Goal: Consume media (video, audio): Consume media (video, audio)

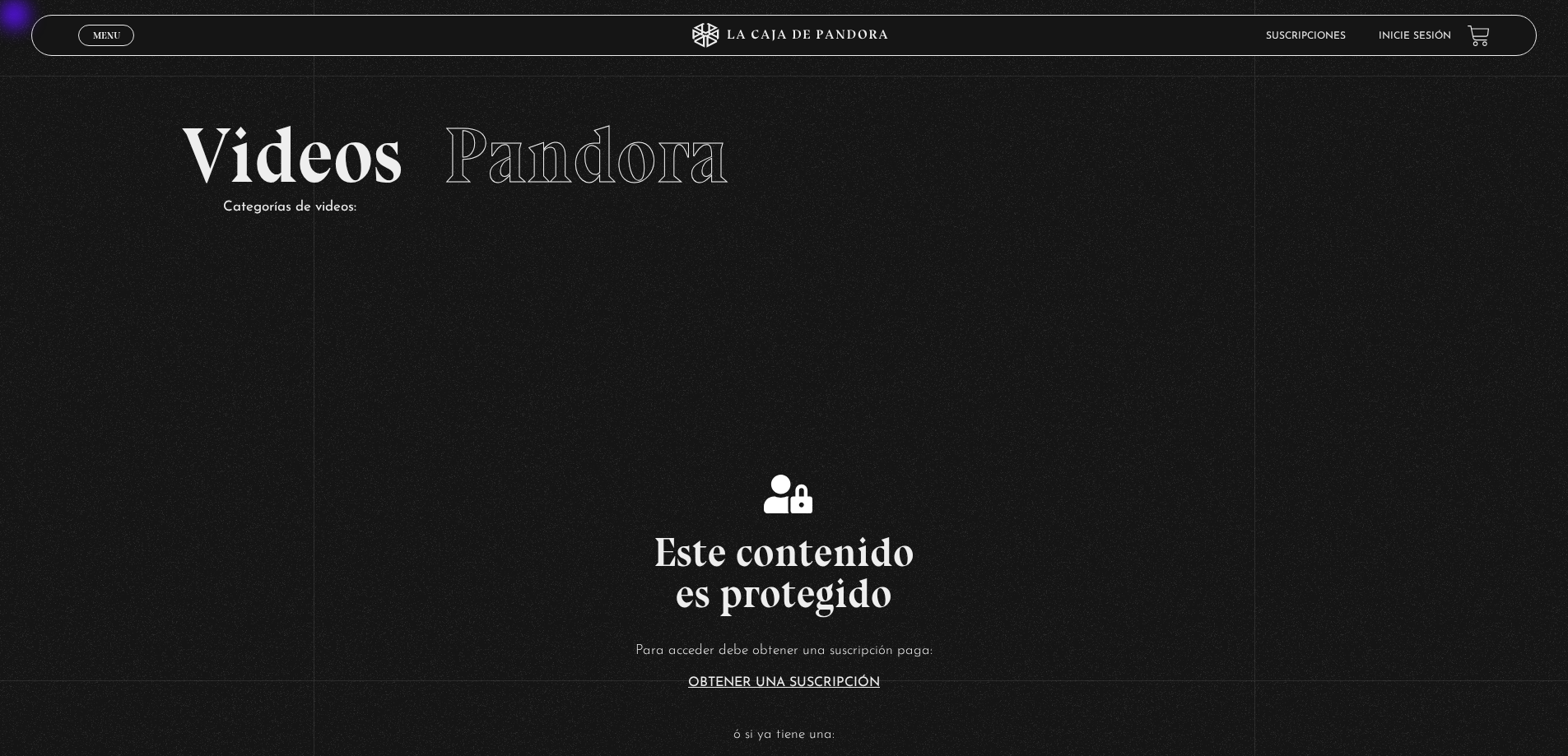
click at [94, 37] on span "Menu" at bounding box center [106, 35] width 27 height 10
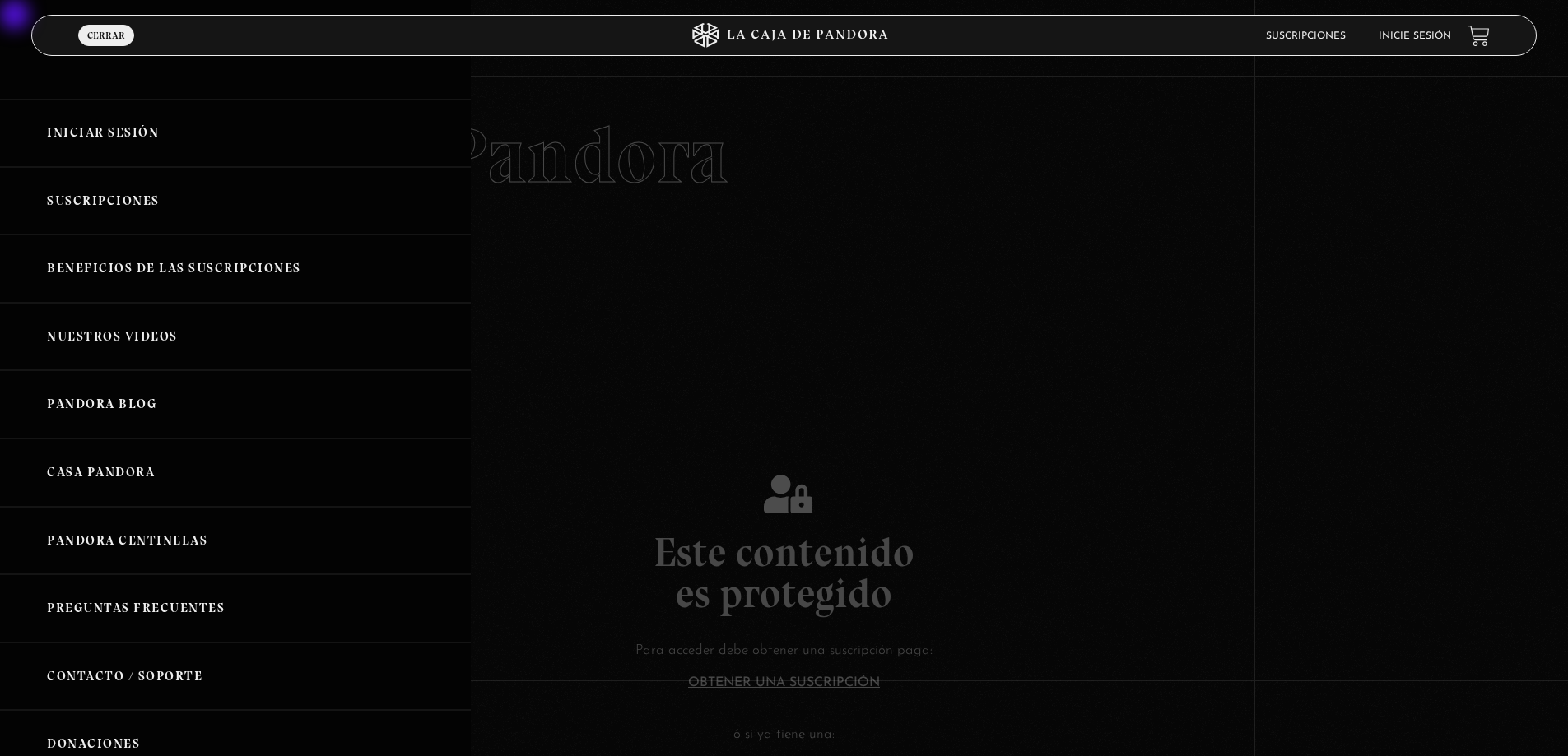
click at [751, 32] on link "Suscripciones" at bounding box center [1305, 36] width 80 height 10
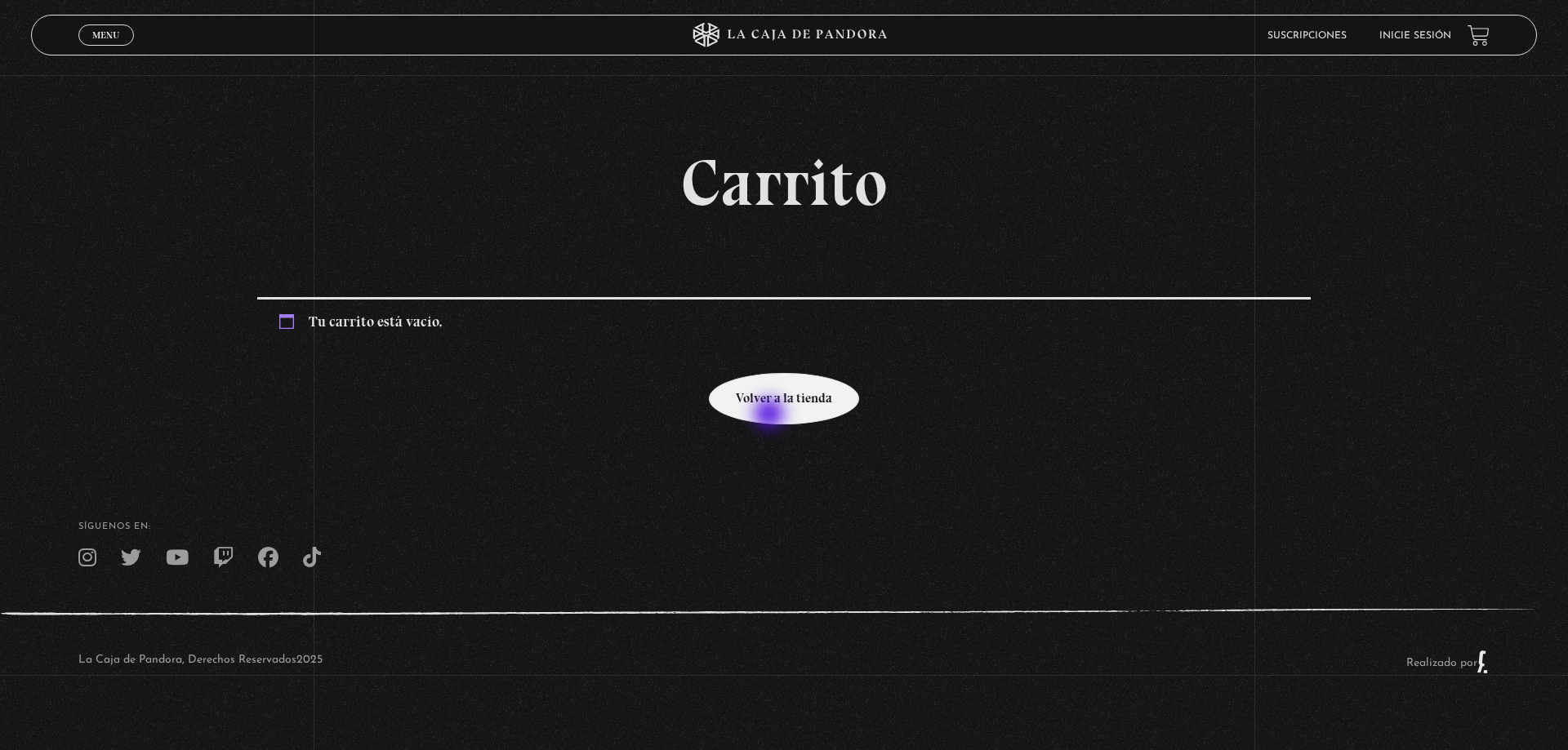
click at [769, 395] on link "Volver a la tienda" at bounding box center [783, 398] width 150 height 52
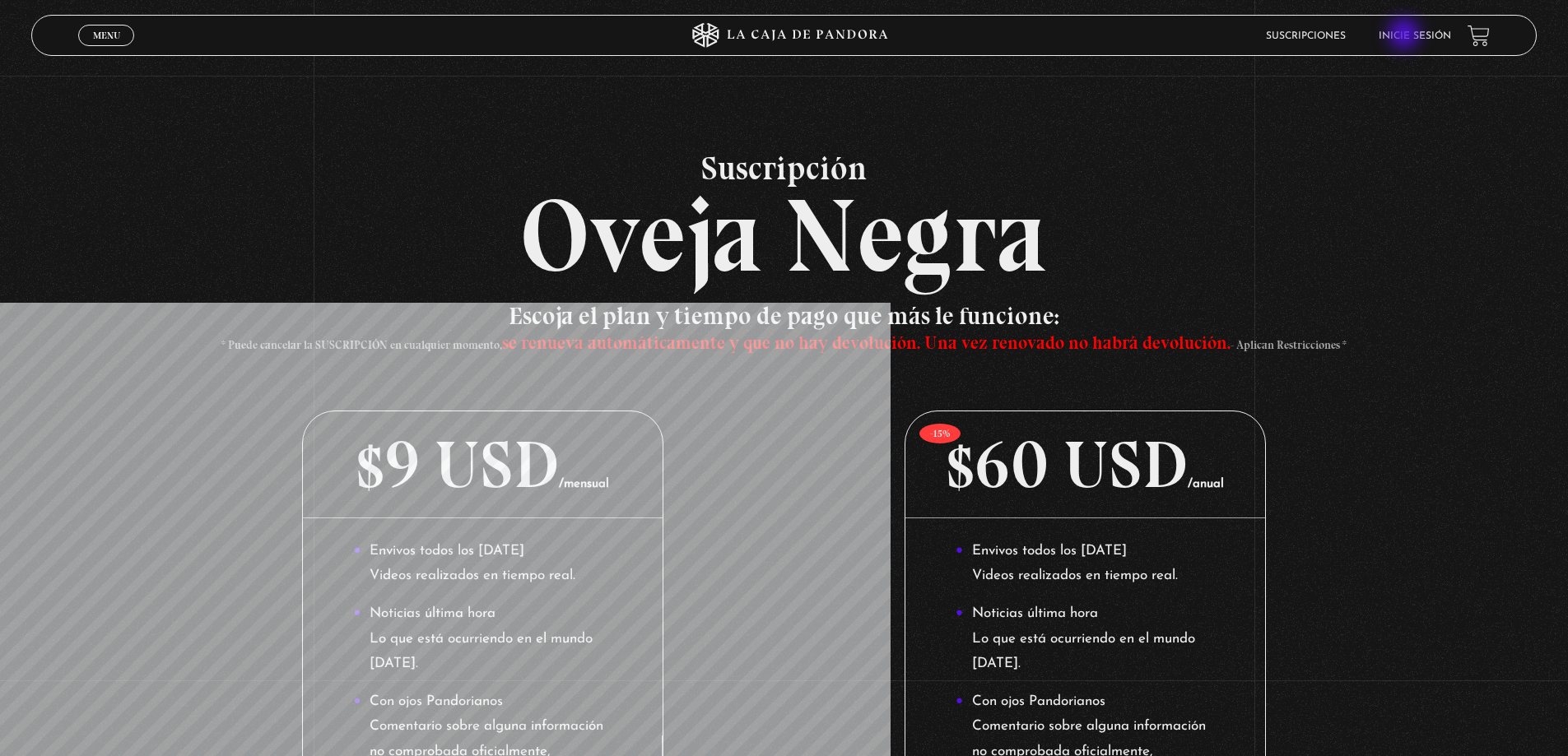
click at [1406, 36] on link "Inicie sesión" at bounding box center [1414, 36] width 72 height 10
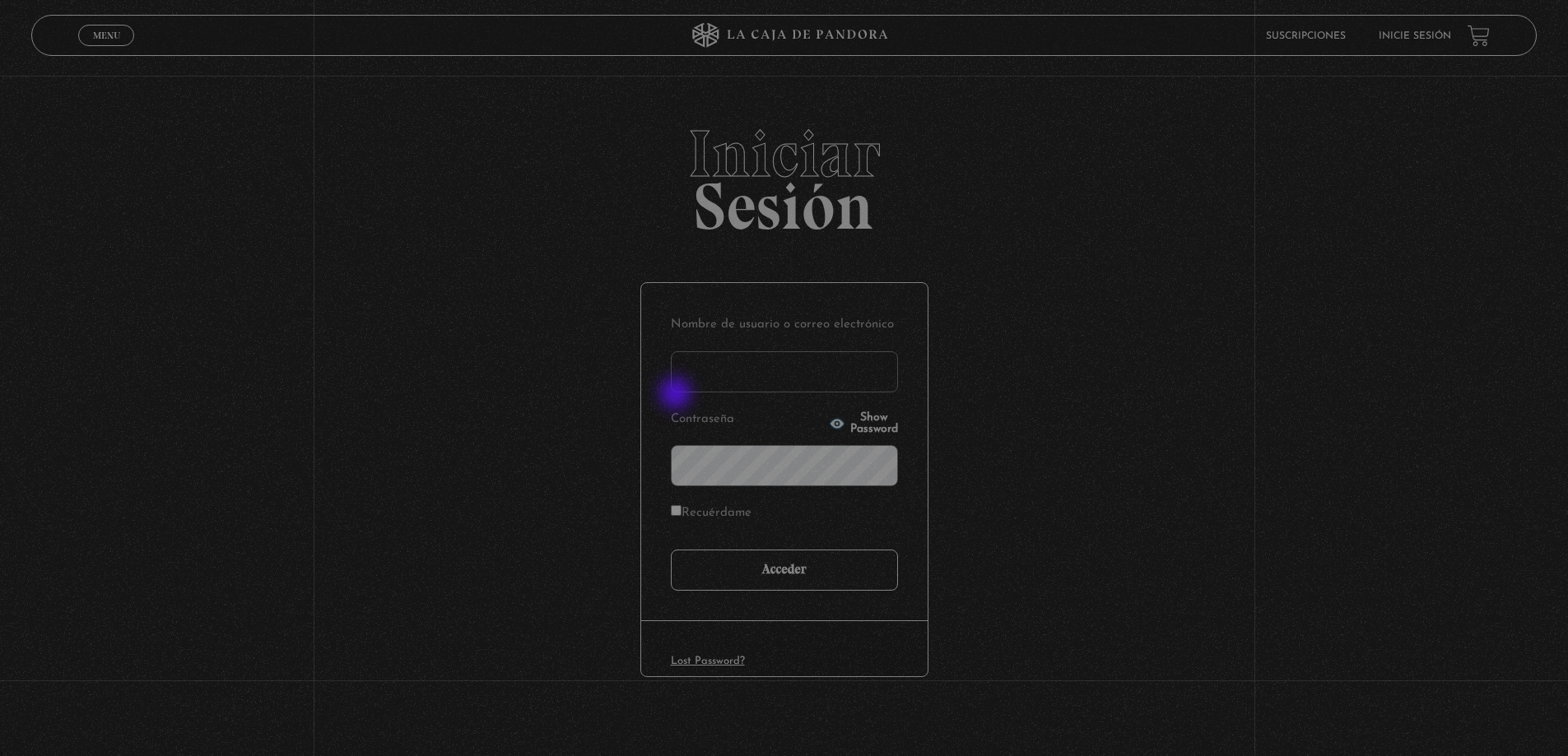
type input "mike"
click at [786, 560] on input "Acceder" at bounding box center [784, 570] width 227 height 41
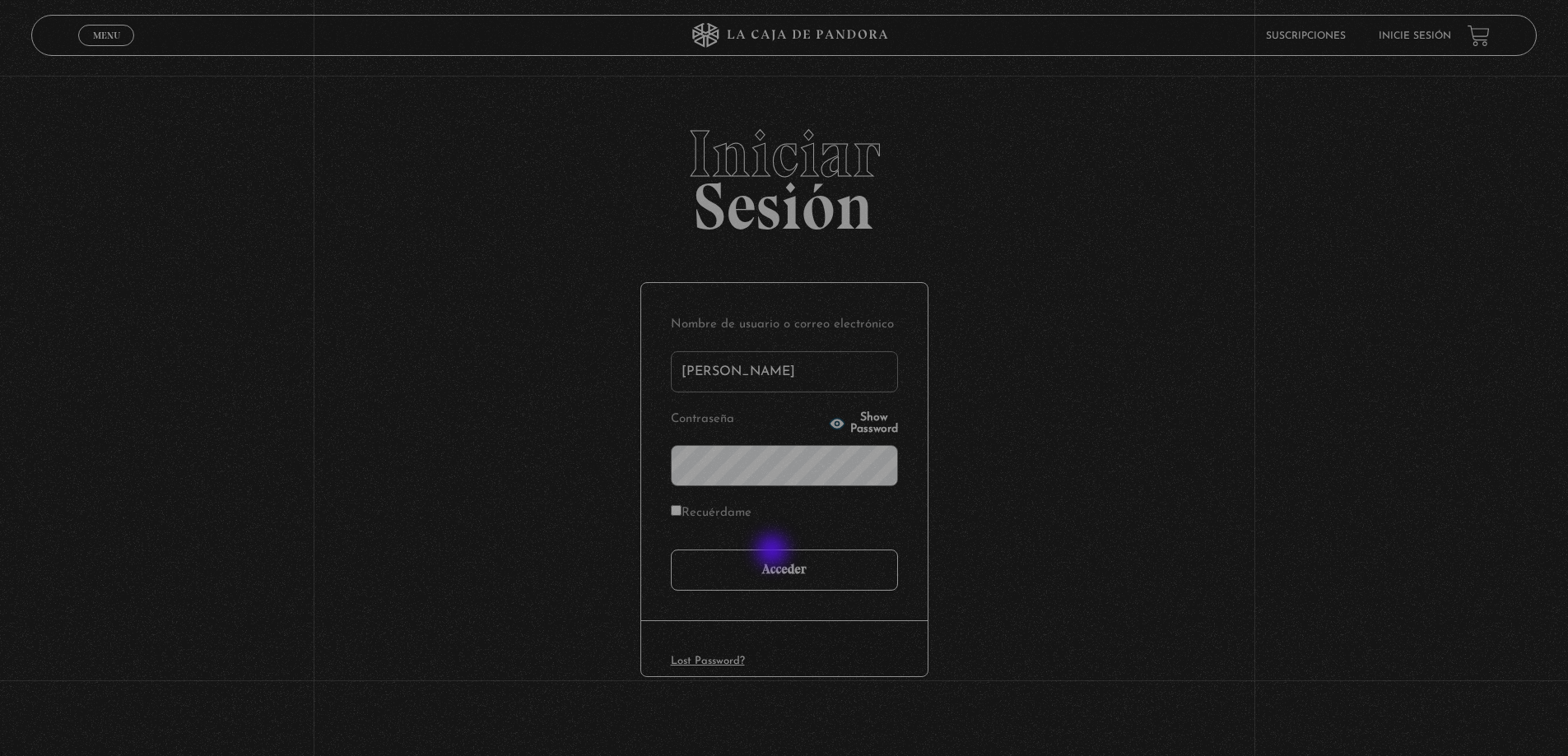
click at [789, 582] on input "Acceder" at bounding box center [784, 570] width 227 height 41
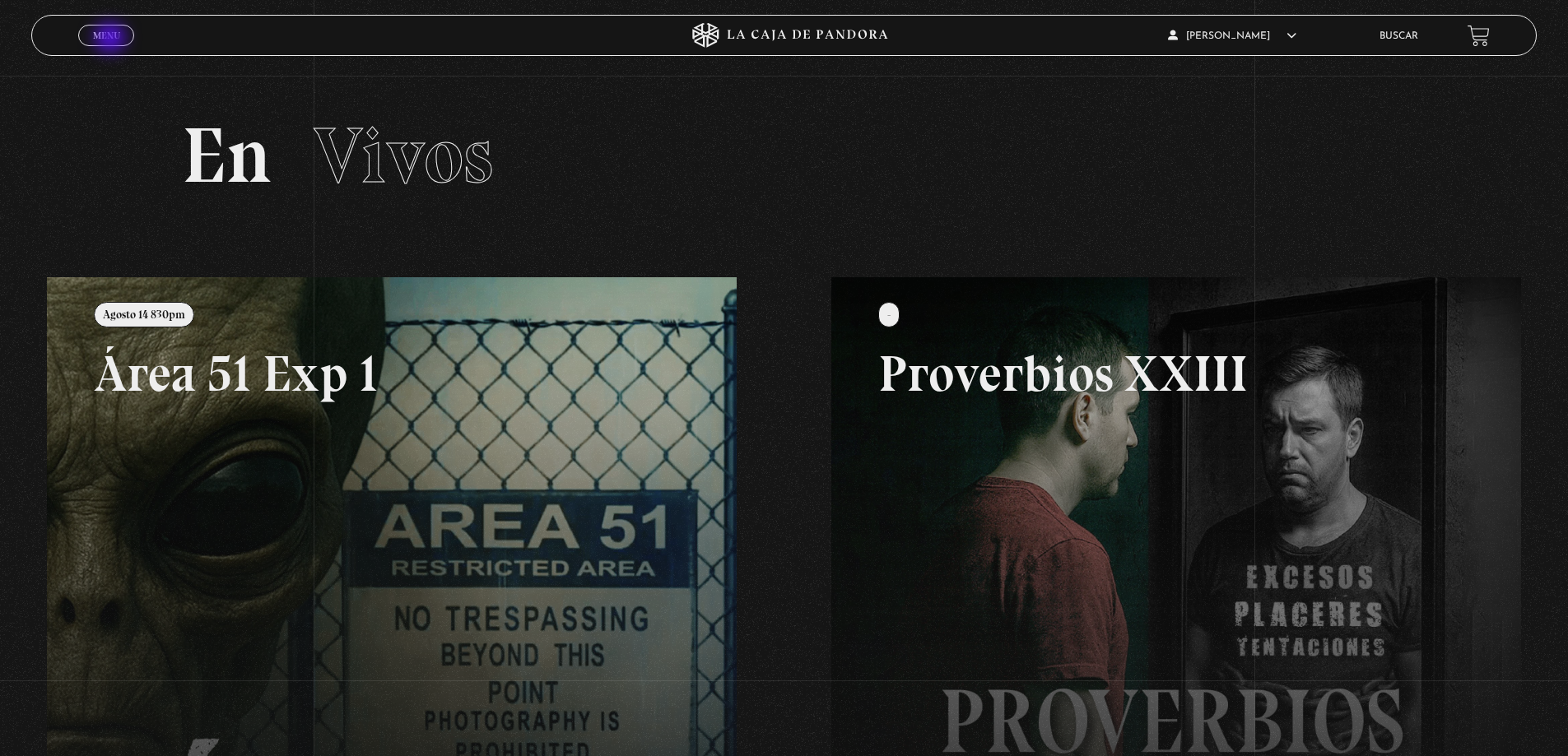
click at [113, 30] on span "Menu" at bounding box center [106, 35] width 27 height 10
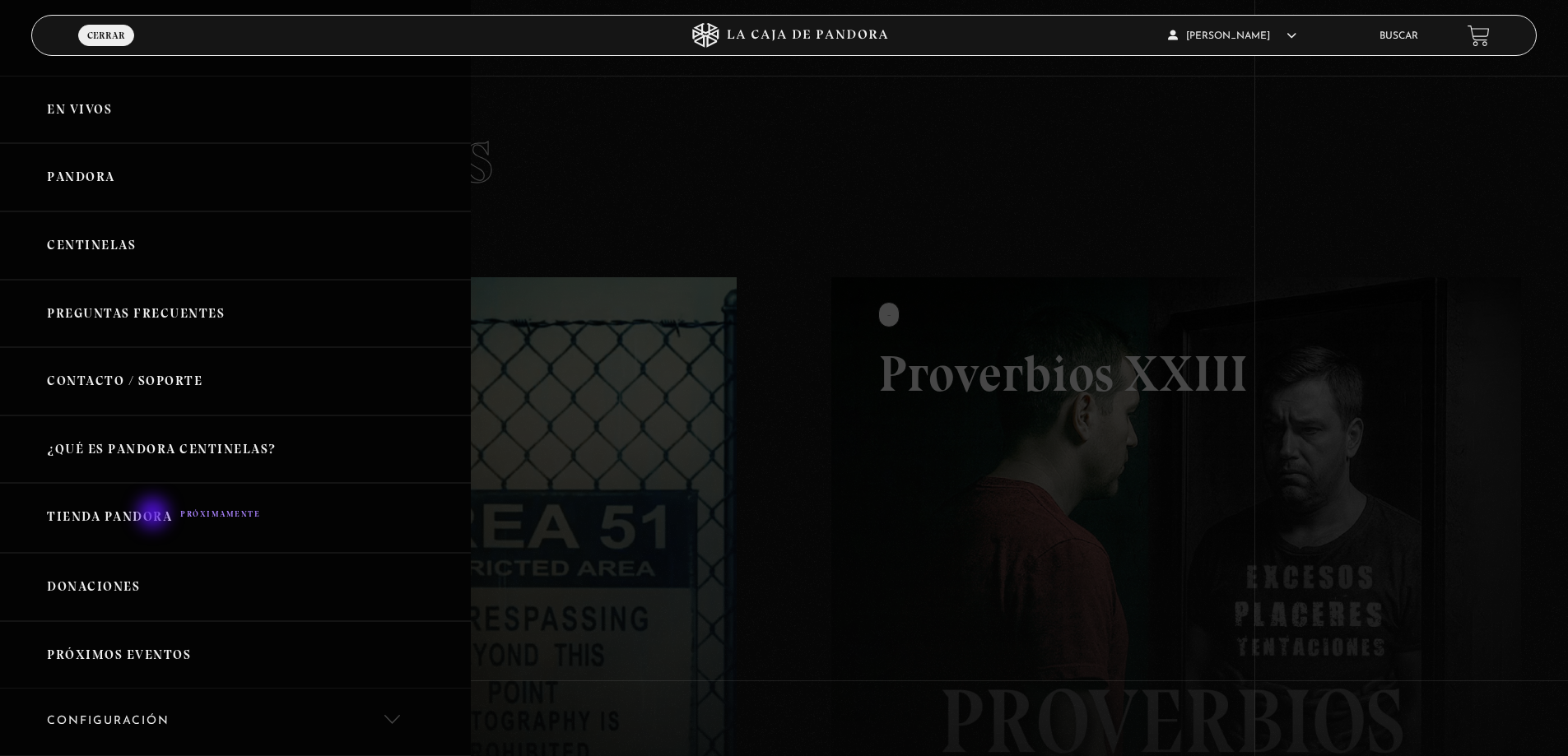
click at [155, 515] on link "Tienda Pandora" at bounding box center [236, 518] width 471 height 70
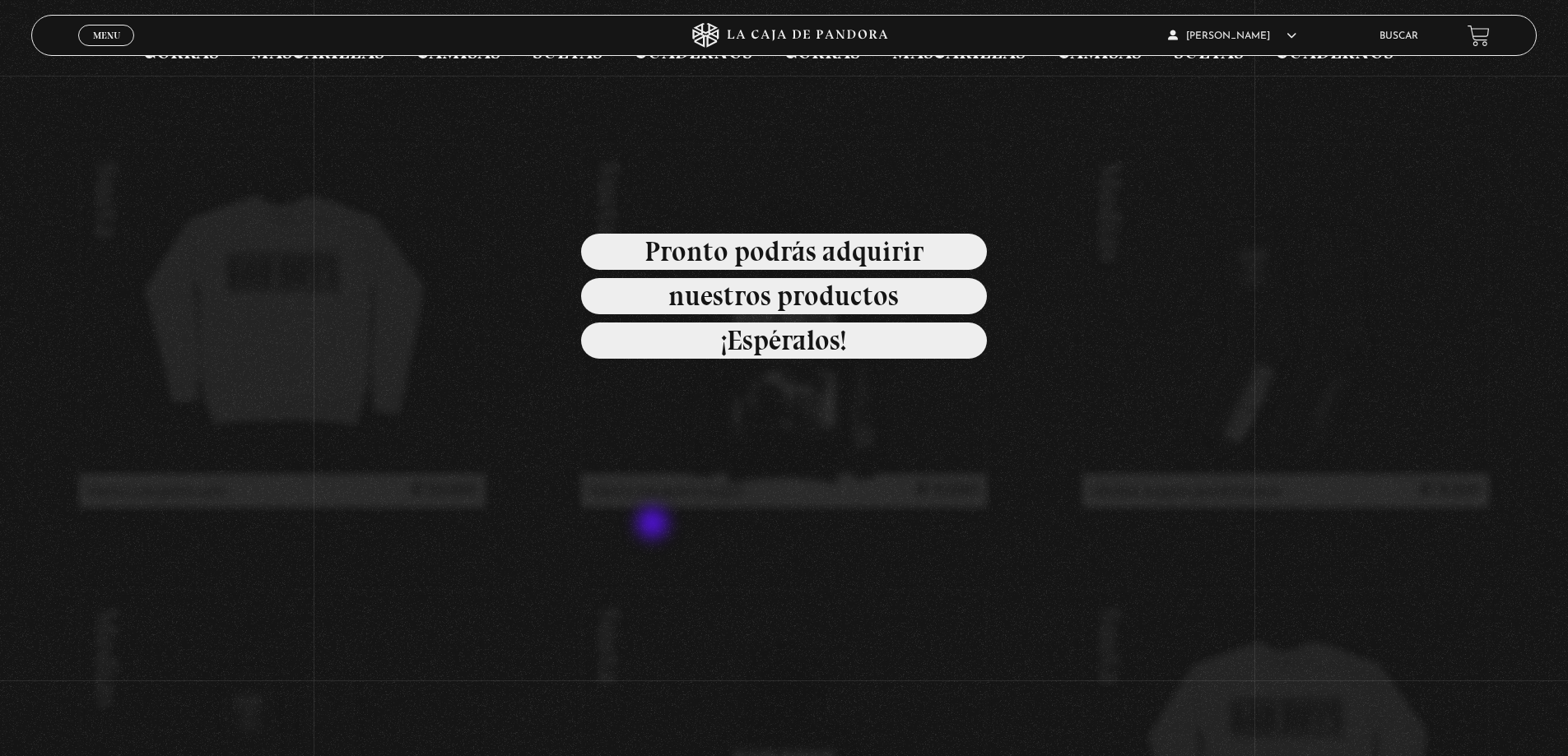
scroll to position [247, 0]
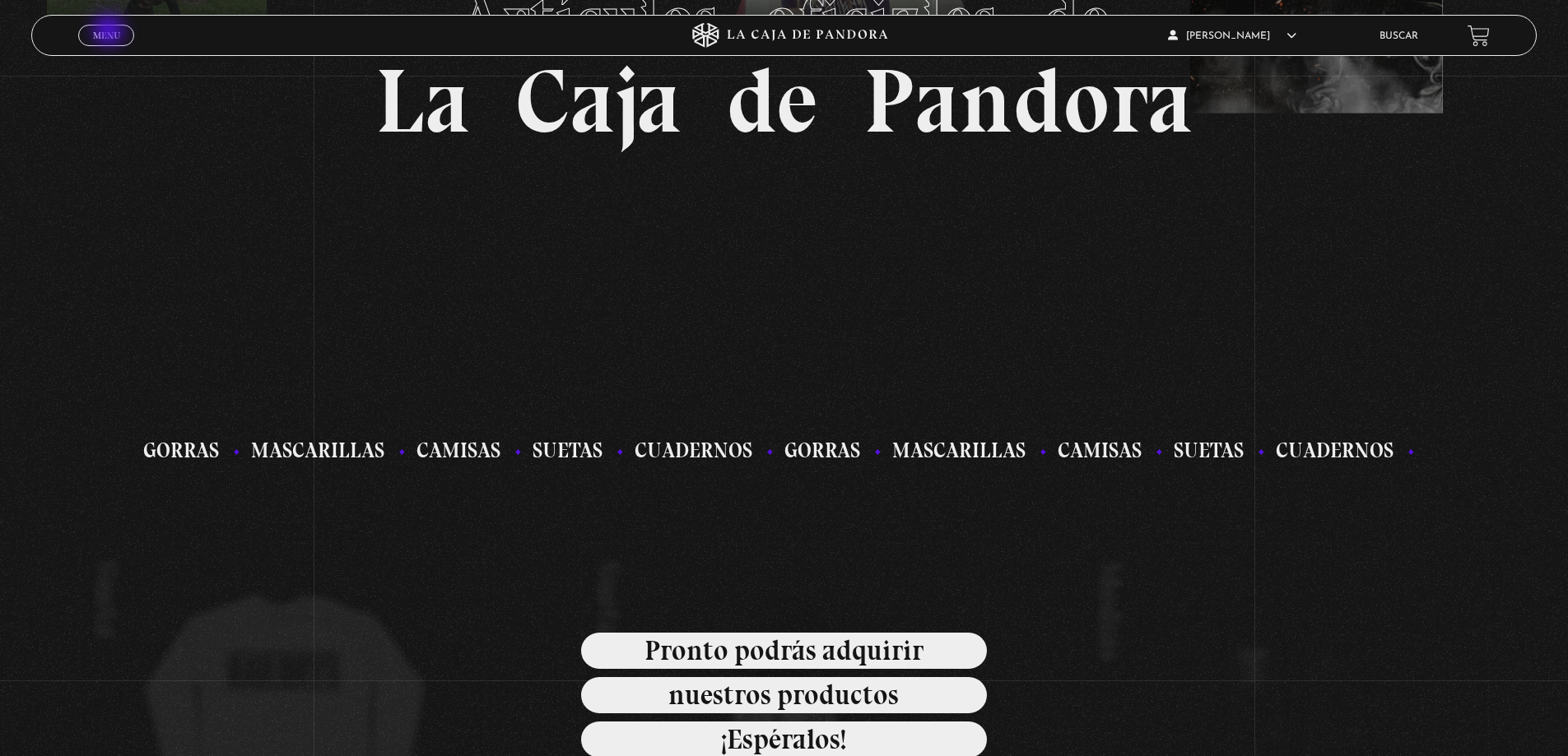
click at [110, 32] on span "Menu" at bounding box center [106, 35] width 27 height 10
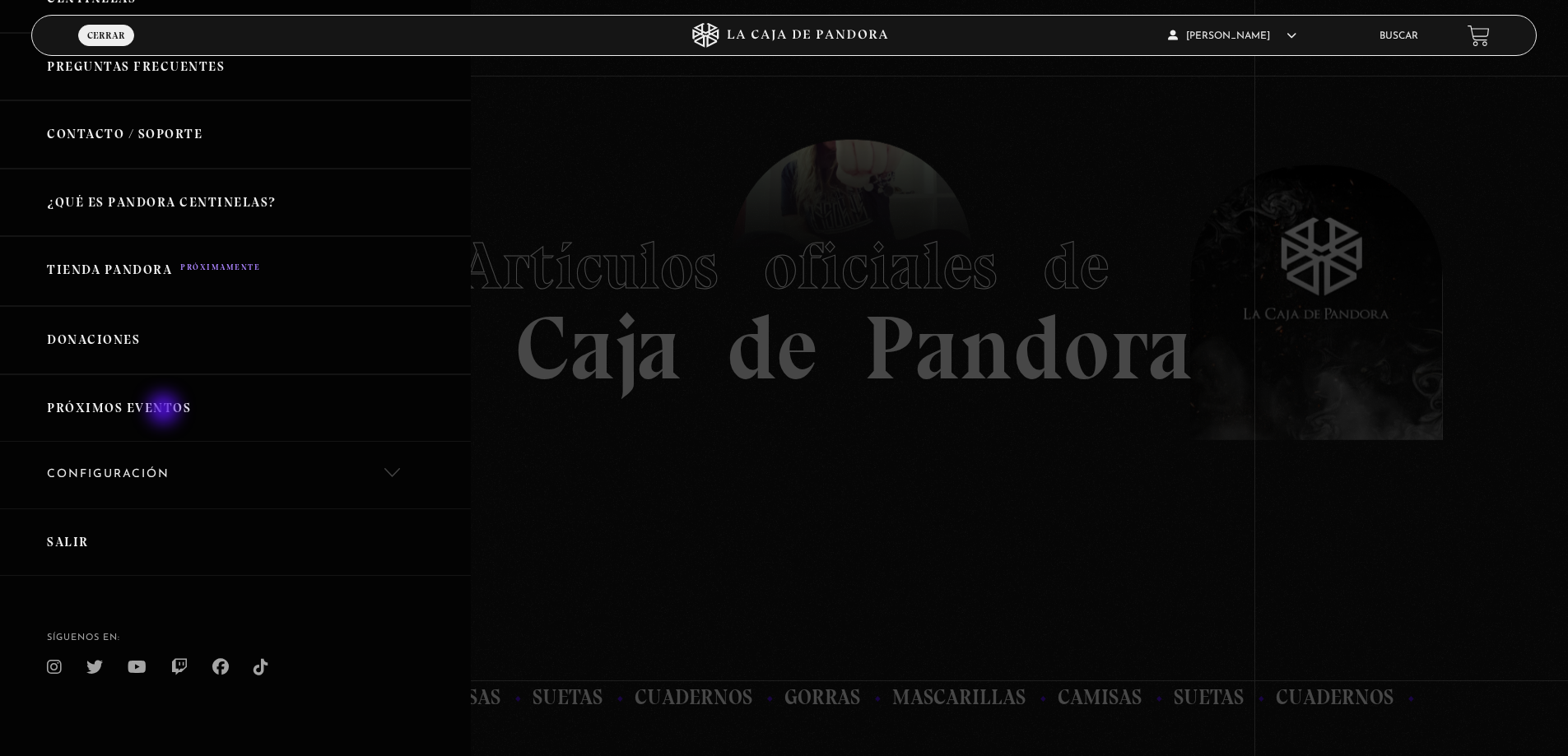
click at [166, 409] on link "Próximos Eventos" at bounding box center [236, 409] width 471 height 69
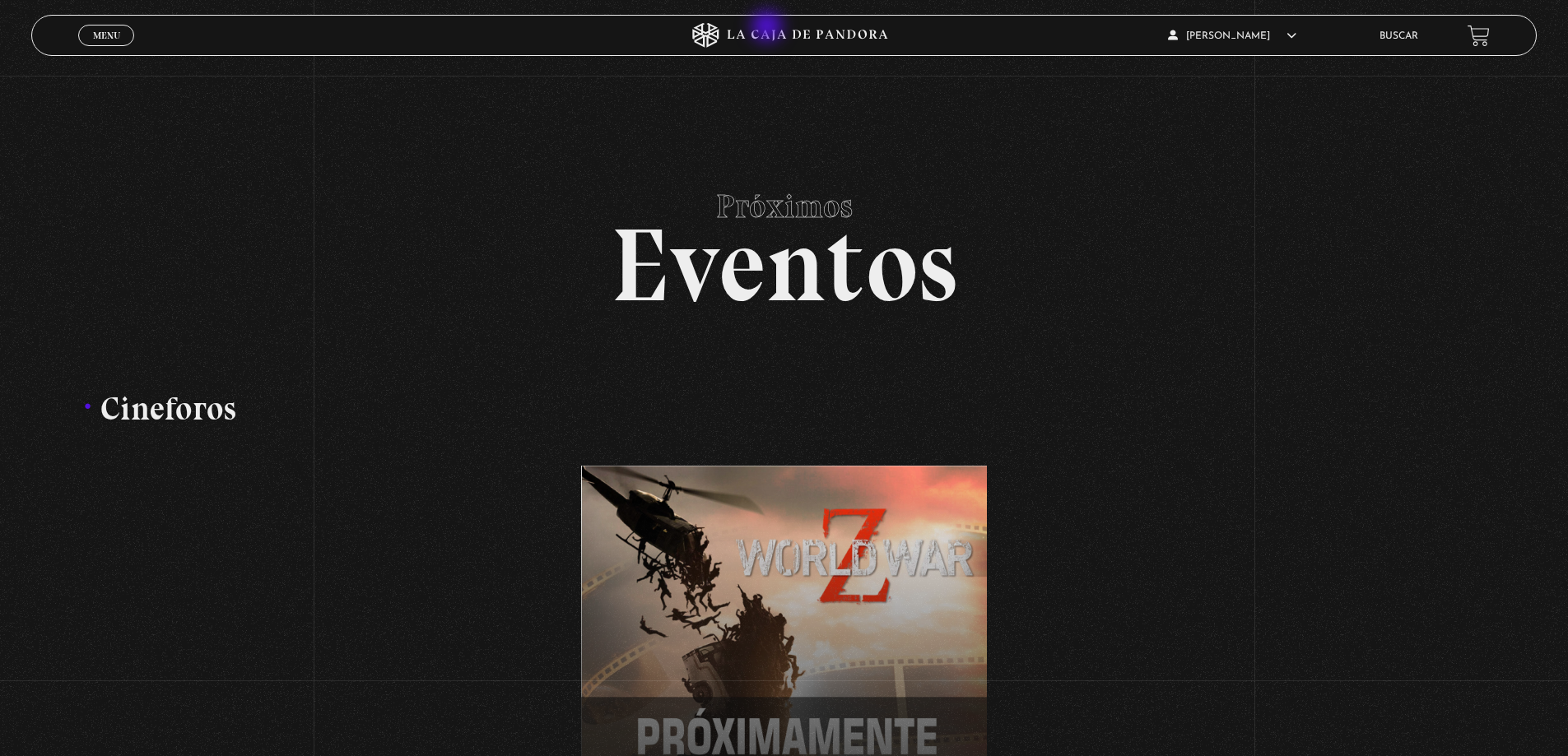
click at [769, 28] on icon at bounding box center [784, 35] width 471 height 25
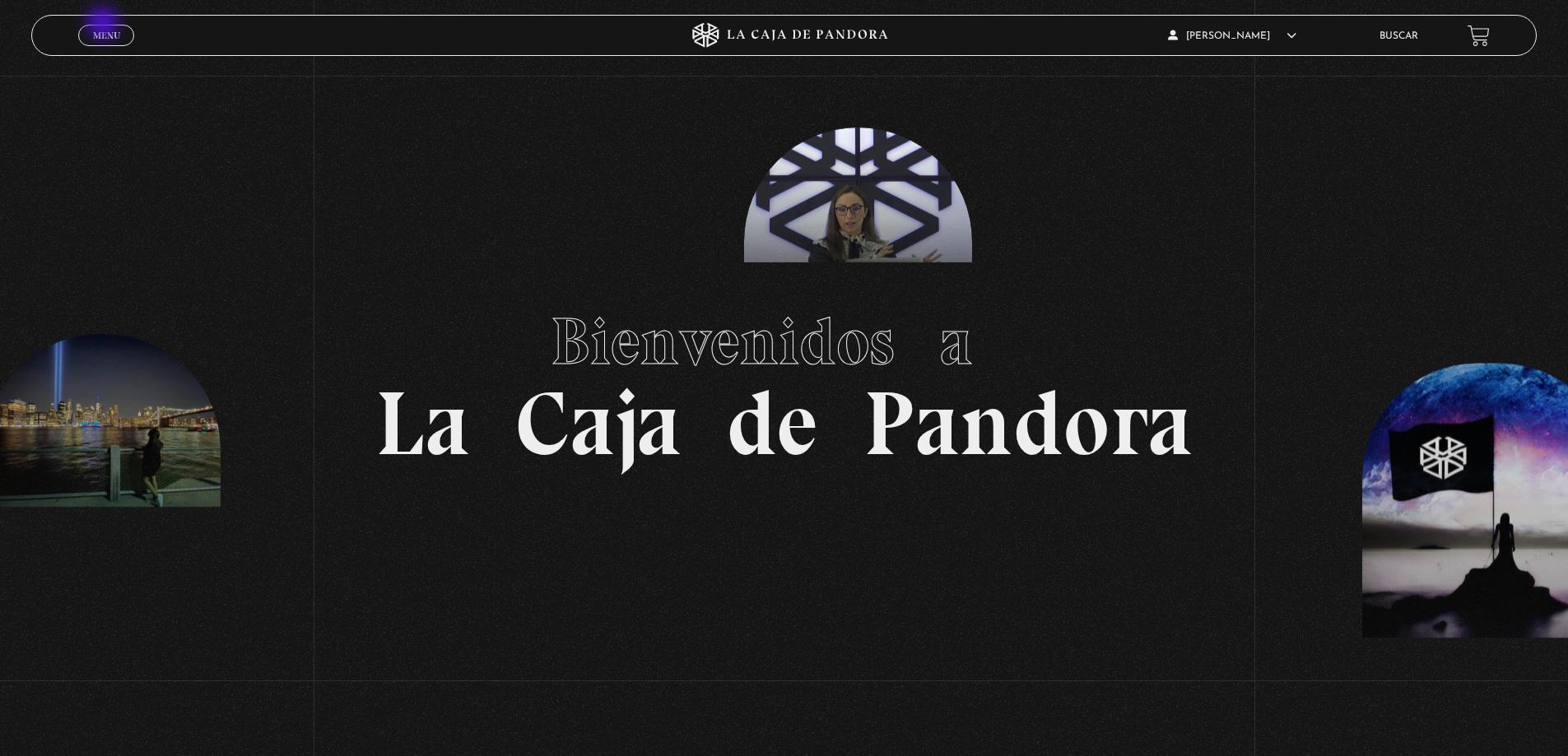
click at [104, 25] on link "Menu Cerrar" at bounding box center [105, 35] width 56 height 21
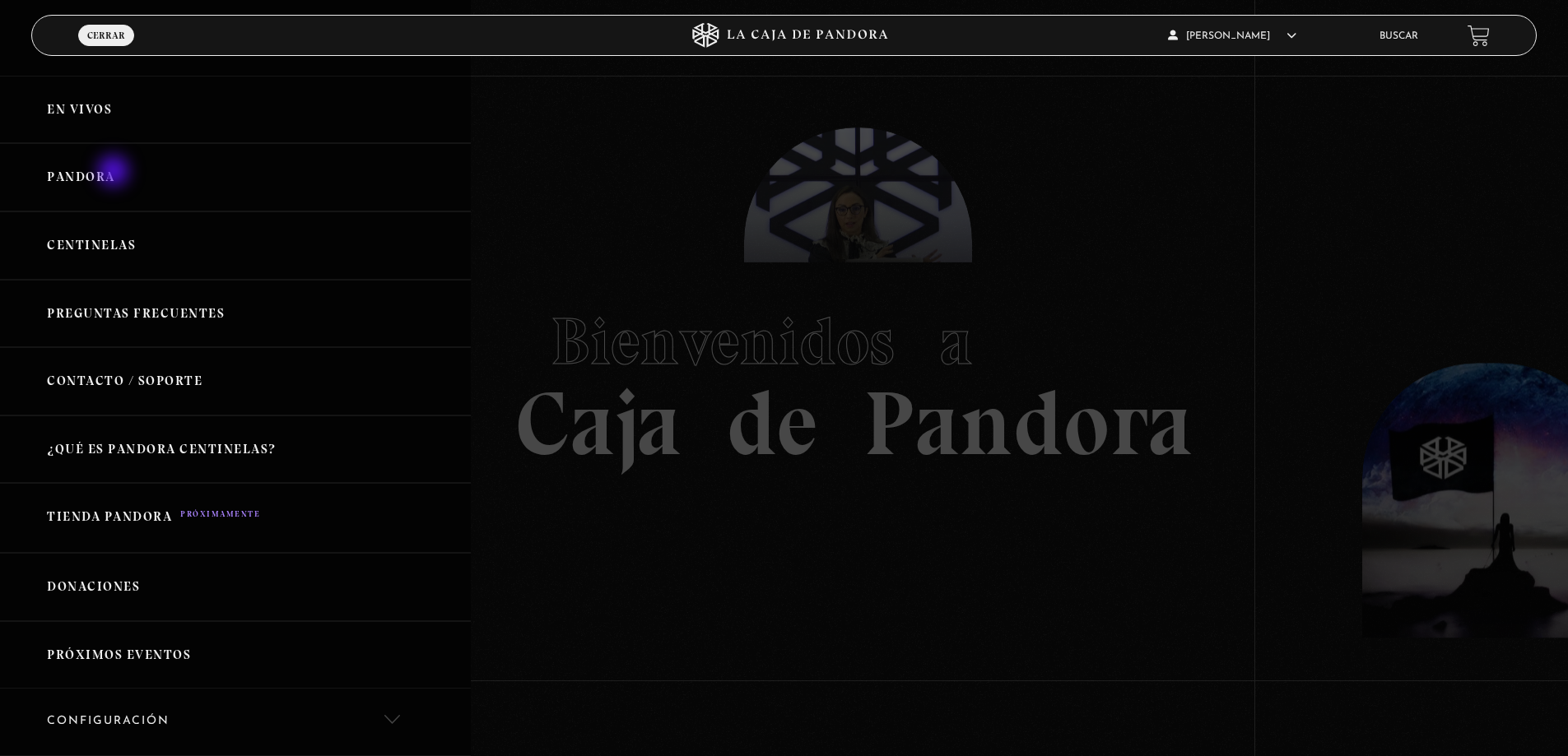
click at [115, 173] on link "Pandora" at bounding box center [236, 177] width 471 height 69
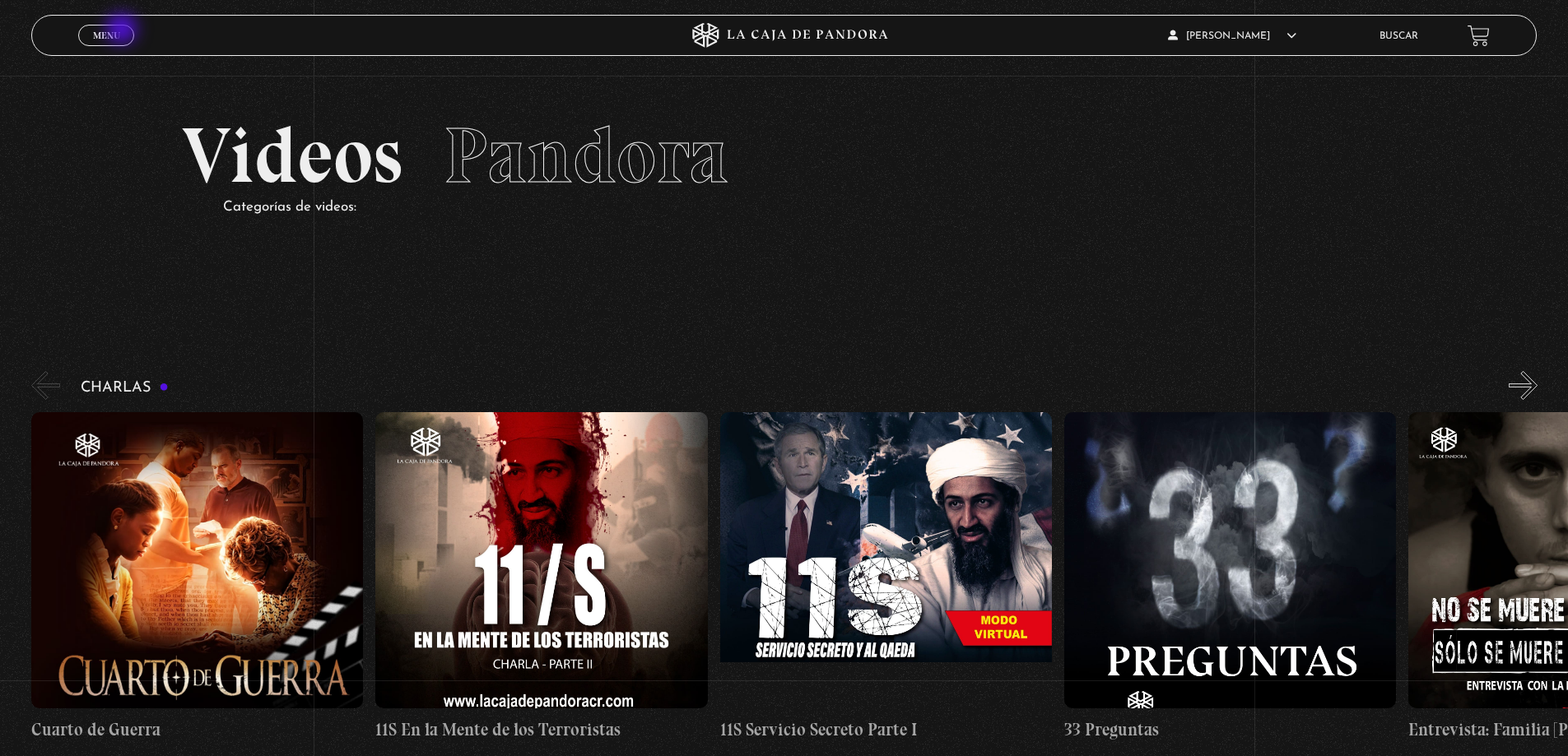
click at [123, 31] on link "Menu Cerrar" at bounding box center [105, 35] width 56 height 21
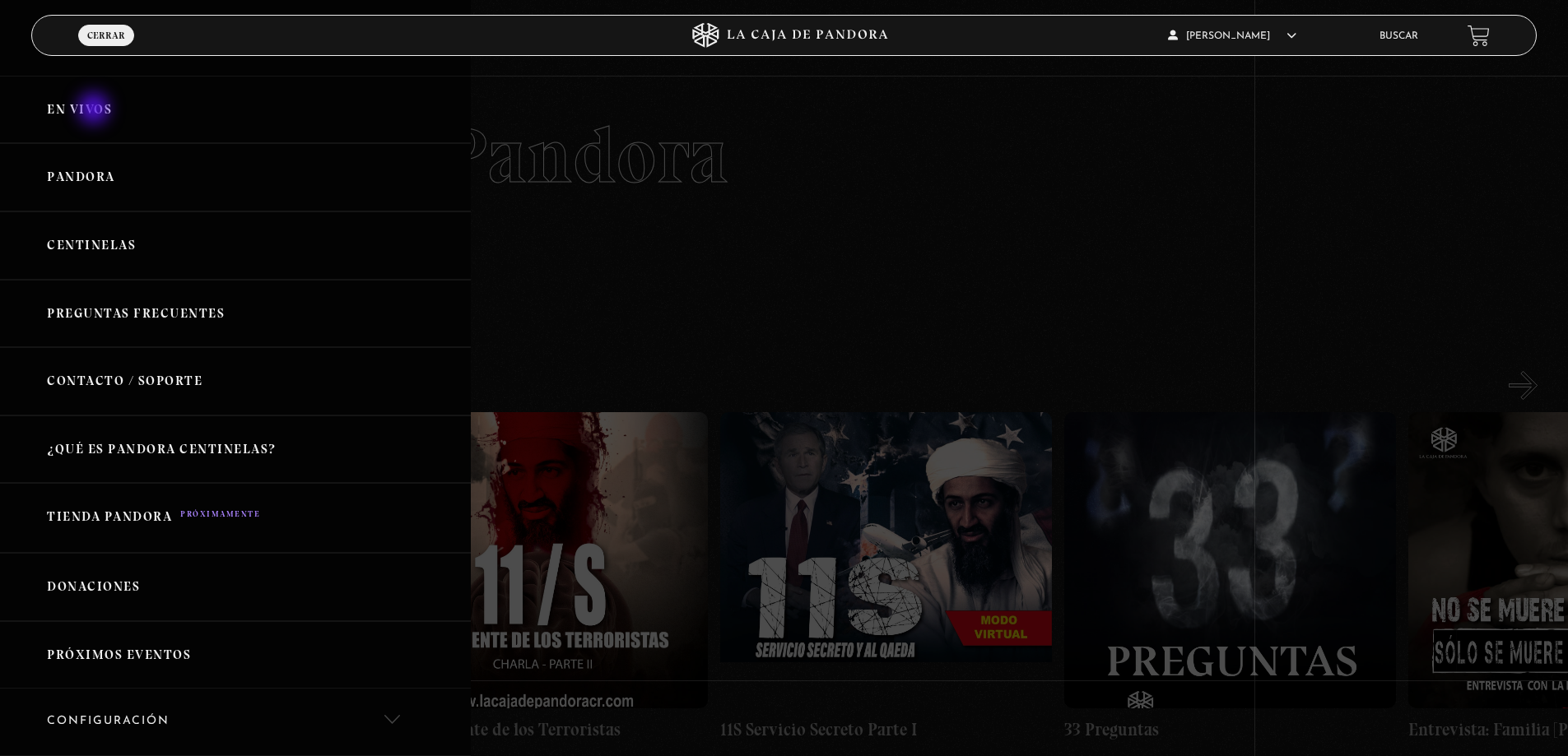
click at [95, 110] on link "En vivos" at bounding box center [236, 110] width 471 height 69
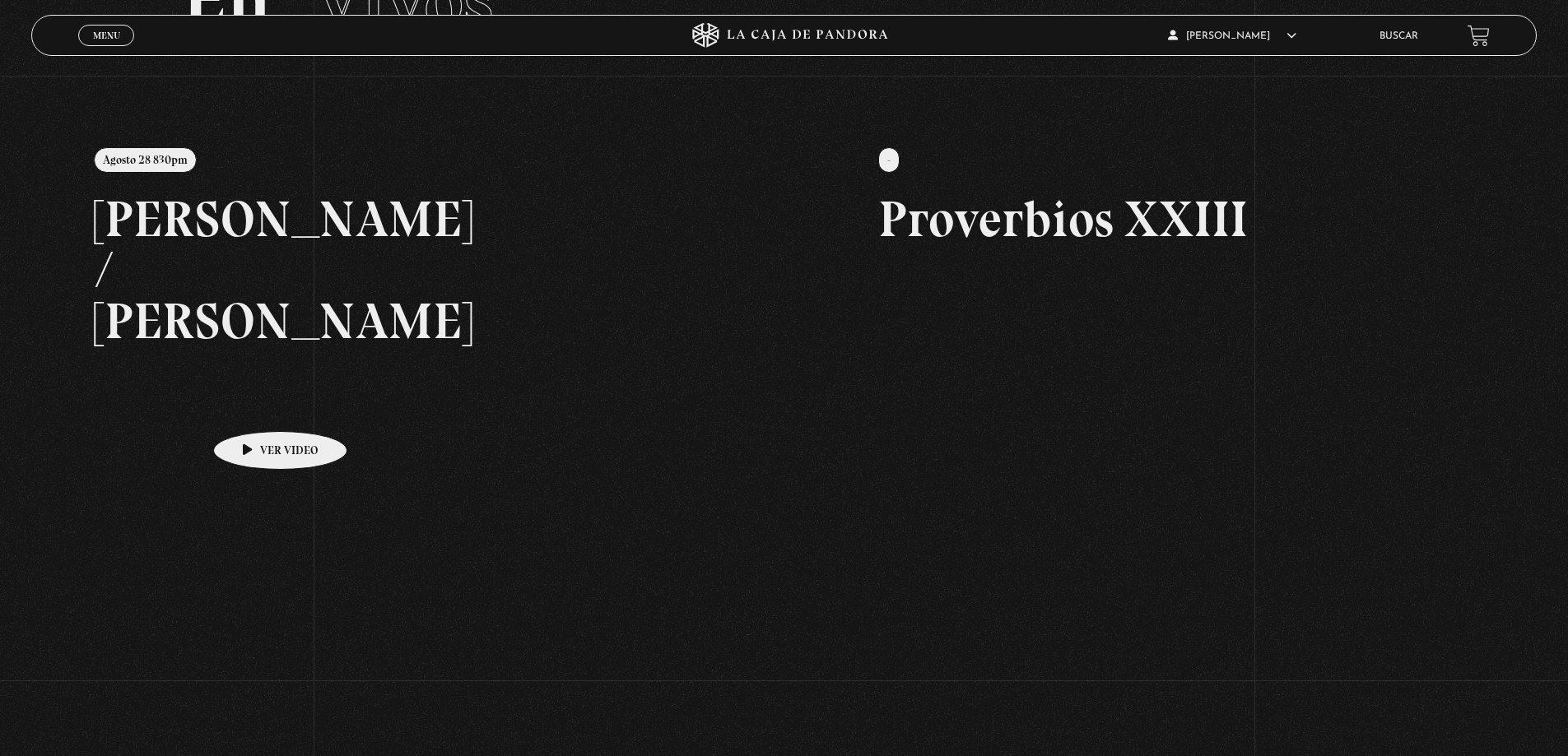
scroll to position [247, 0]
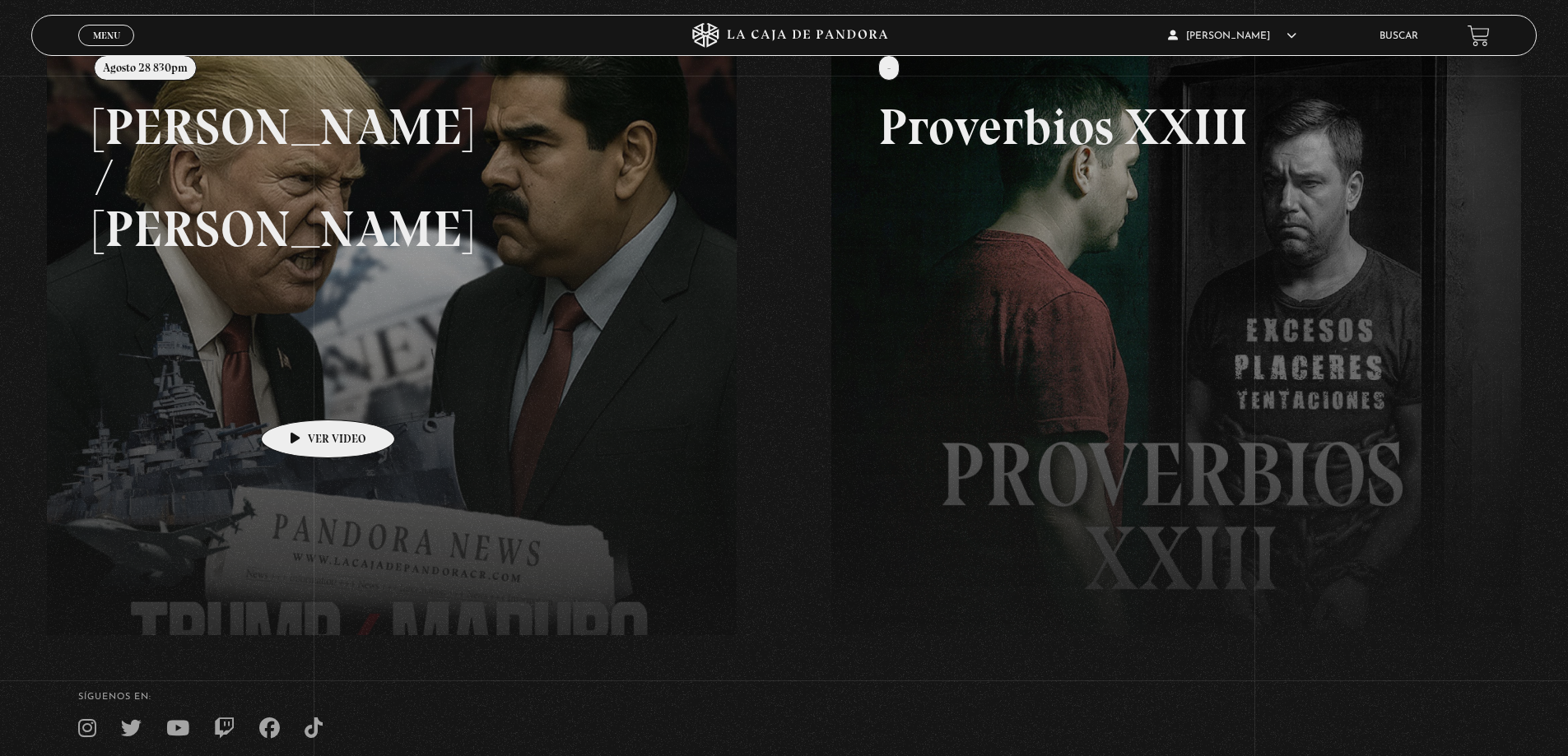
click at [321, 389] on link at bounding box center [830, 408] width 1568 height 756
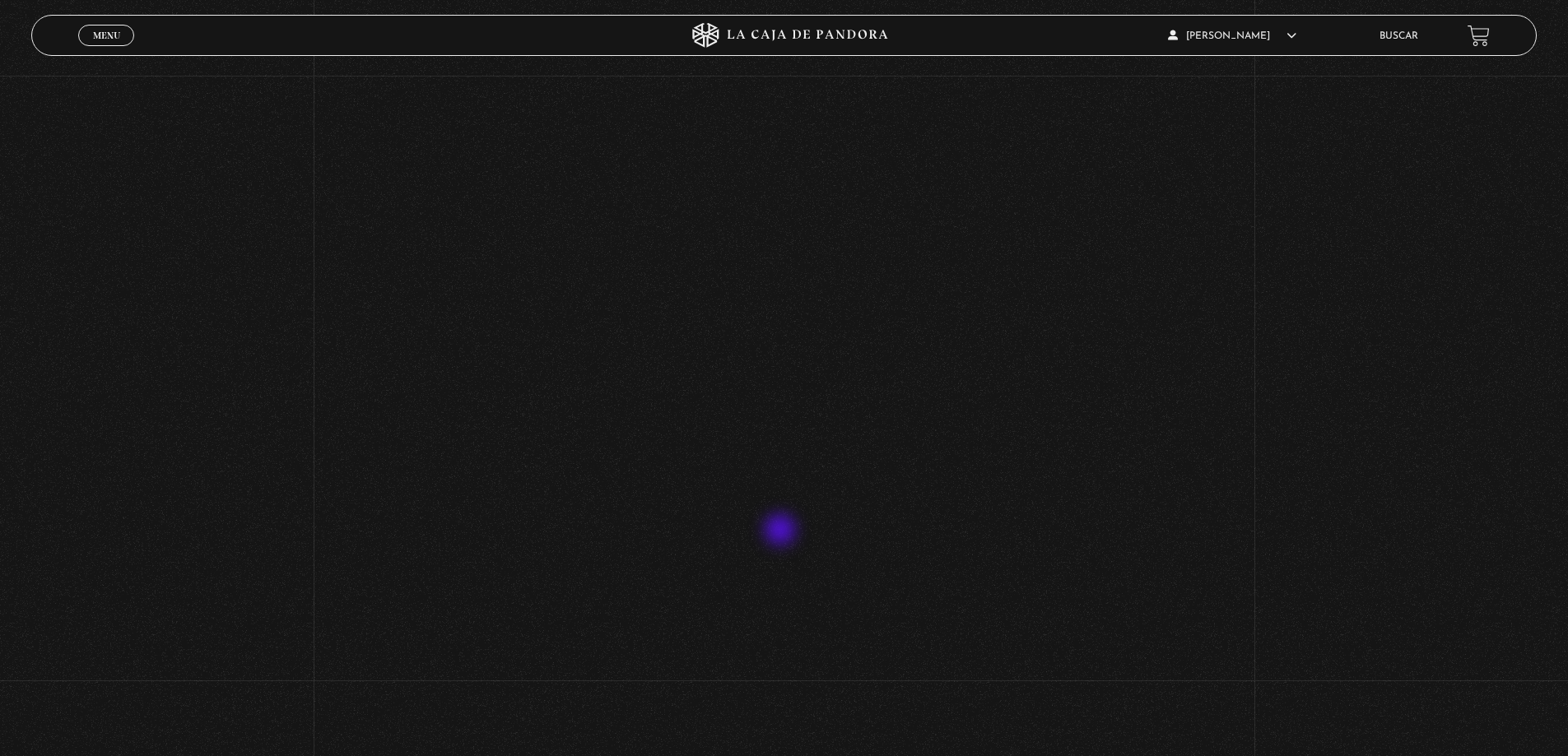
scroll to position [174, 0]
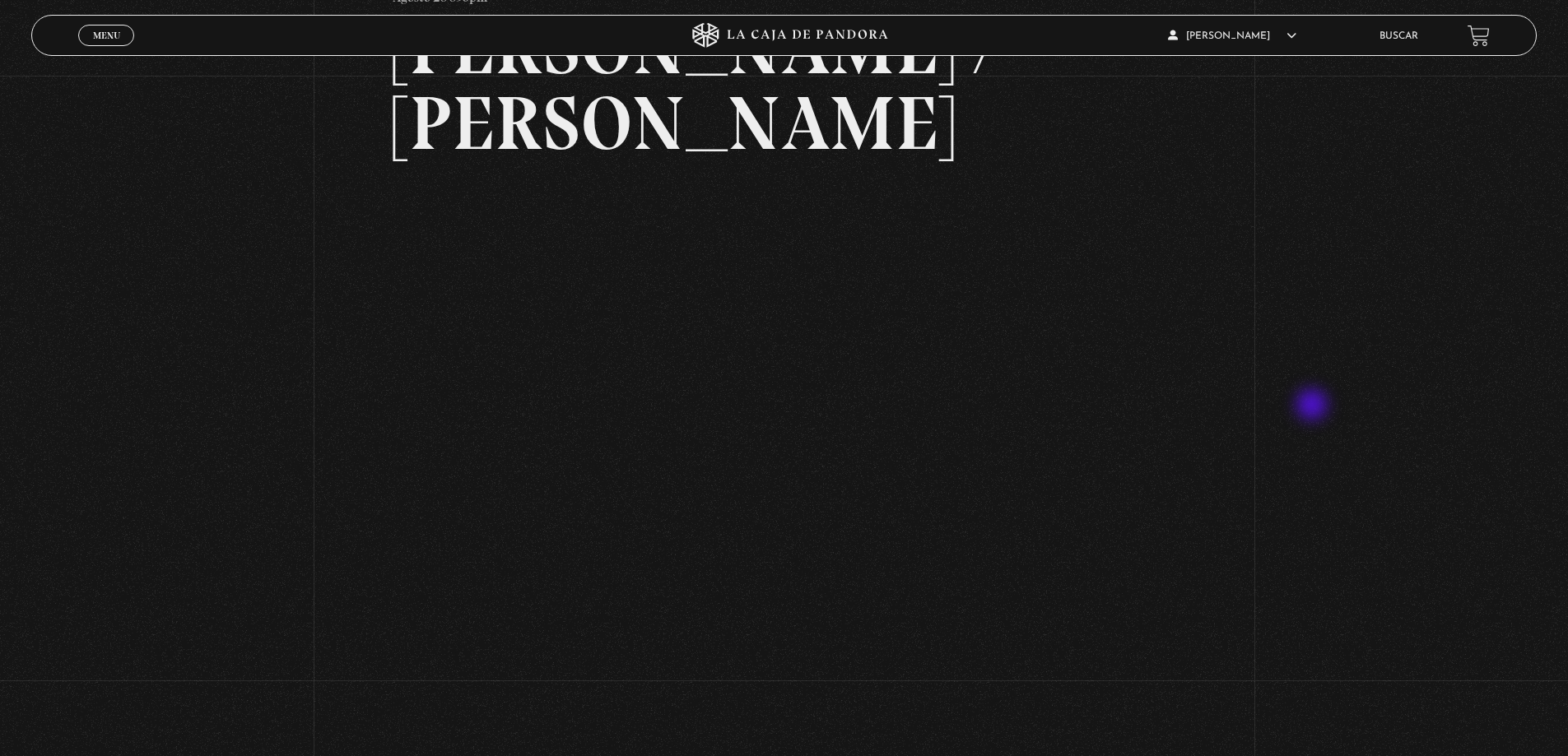
click at [1313, 407] on div "Volver Agosto 28 830pm Trump / Maduro" at bounding box center [784, 486] width 1568 height 1169
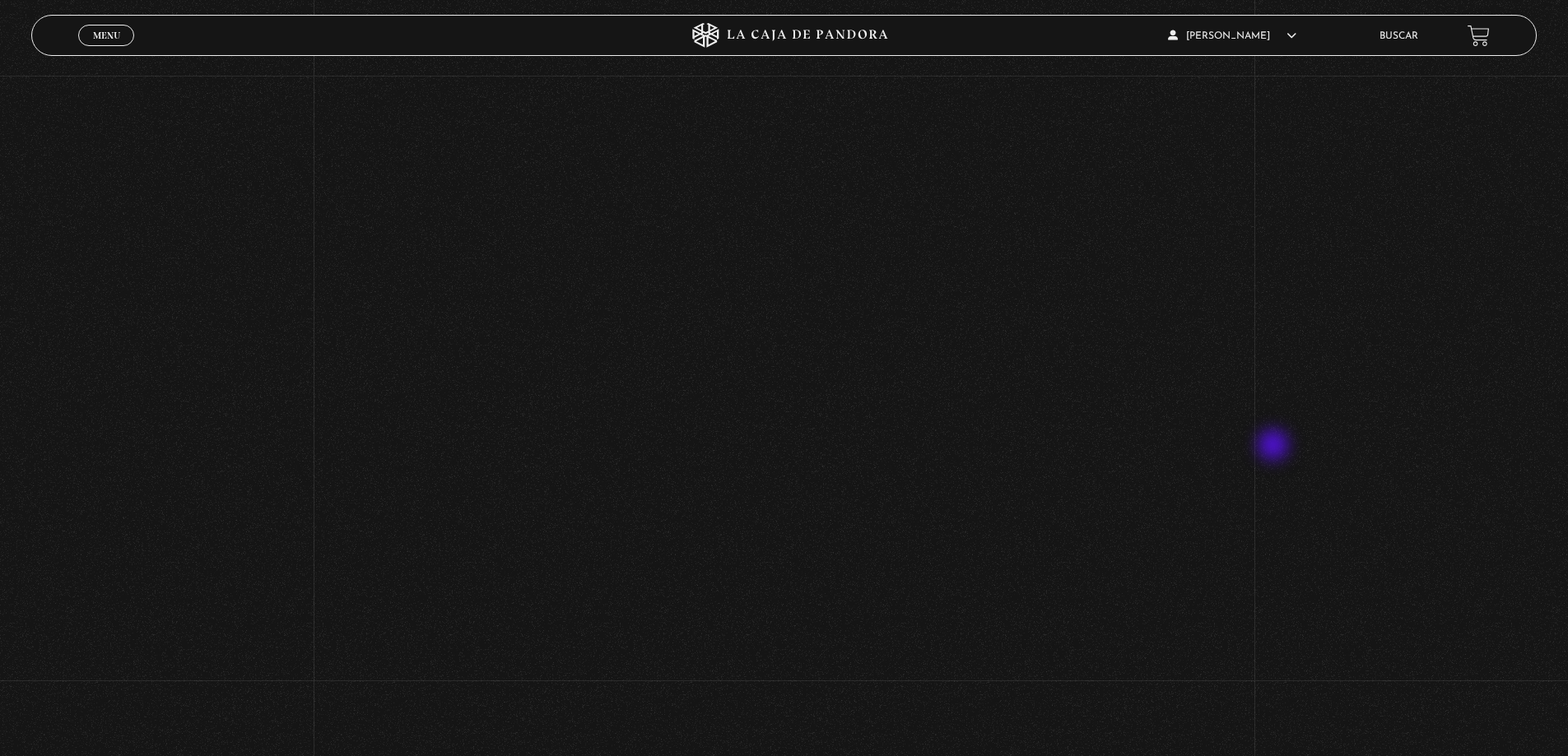
scroll to position [339, 0]
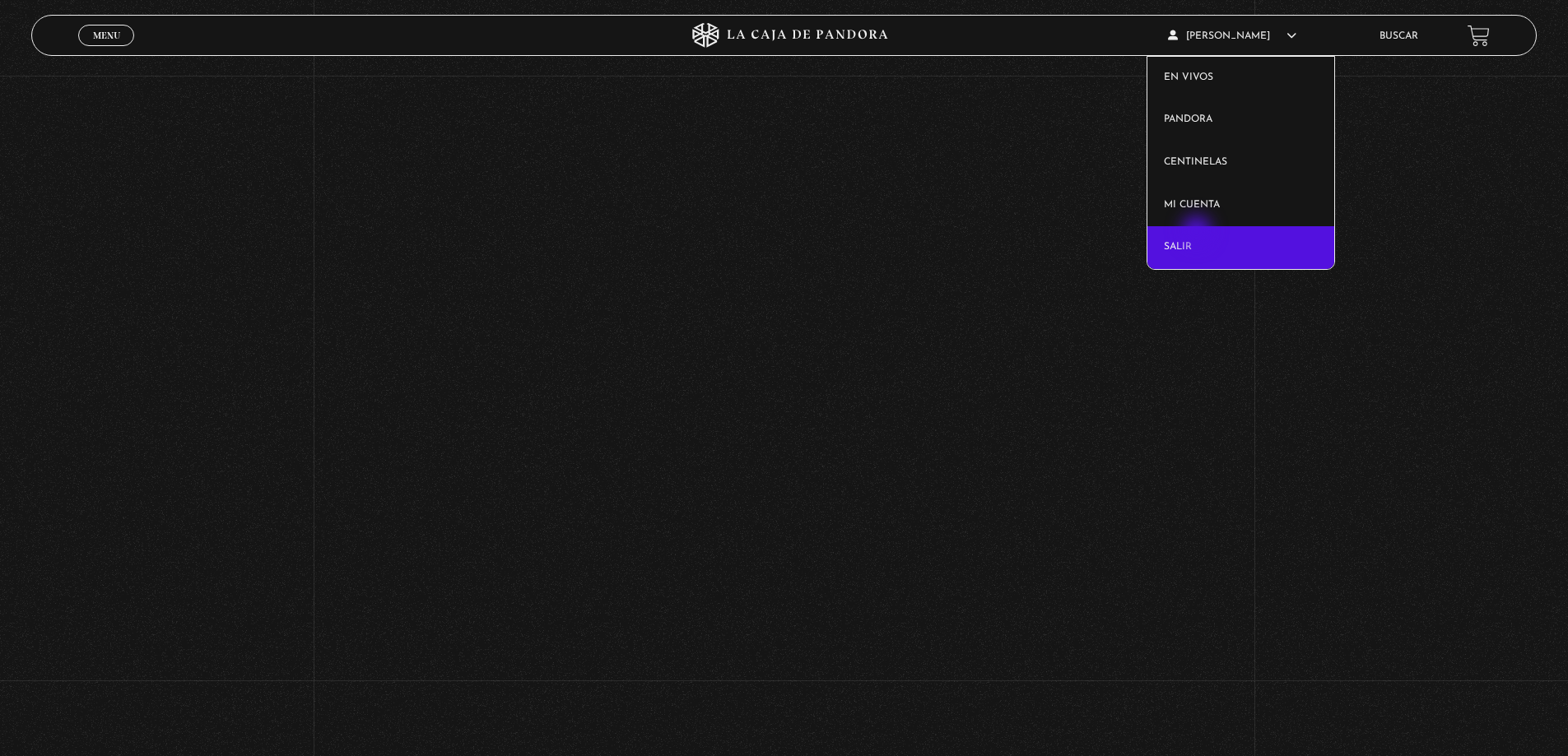
click at [1198, 234] on link "Salir" at bounding box center [1241, 247] width 187 height 43
